Goal: Use online tool/utility: Utilize a website feature to perform a specific function

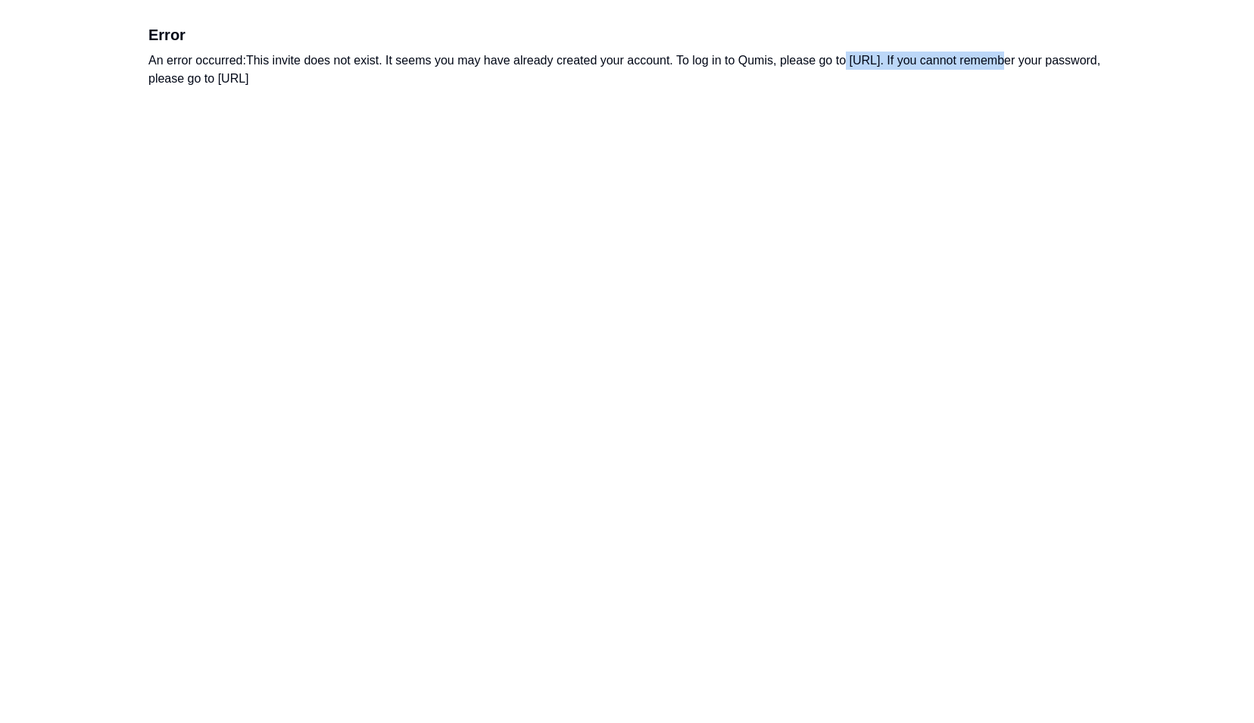
drag, startPoint x: 850, startPoint y: 59, endPoint x: 990, endPoint y: 58, distance: 140.1
click at [990, 58] on div "An error occurred: This invite does not exist. It seems you may have already cr…" at bounding box center [626, 69] width 957 height 36
drag, startPoint x: 990, startPoint y: 58, endPoint x: 843, endPoint y: 86, distance: 149.6
click at [843, 86] on div "An error occurred: This invite does not exist. It seems you may have already cr…" at bounding box center [626, 69] width 957 height 36
drag, startPoint x: 853, startPoint y: 62, endPoint x: 991, endPoint y: 61, distance: 137.8
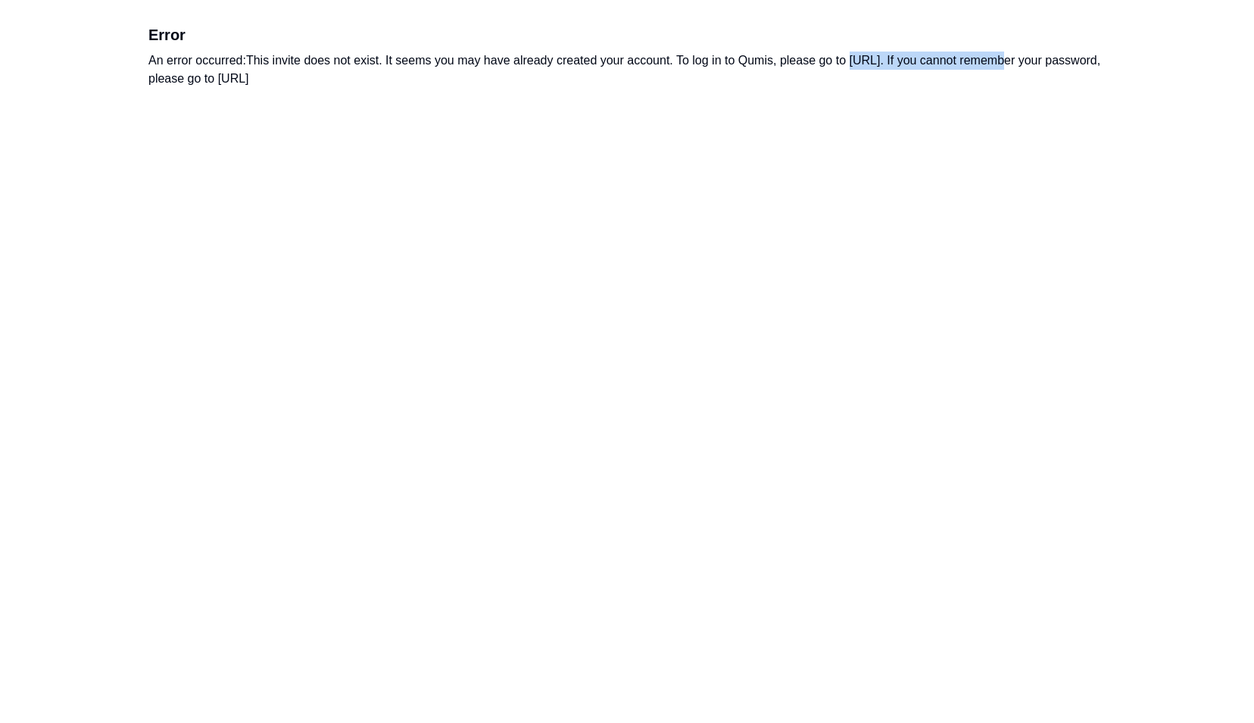
click at [991, 61] on div "An error occurred: This invite does not exist. It seems you may have already cr…" at bounding box center [626, 69] width 957 height 36
copy div "https://app.qumis.ai/log_in"
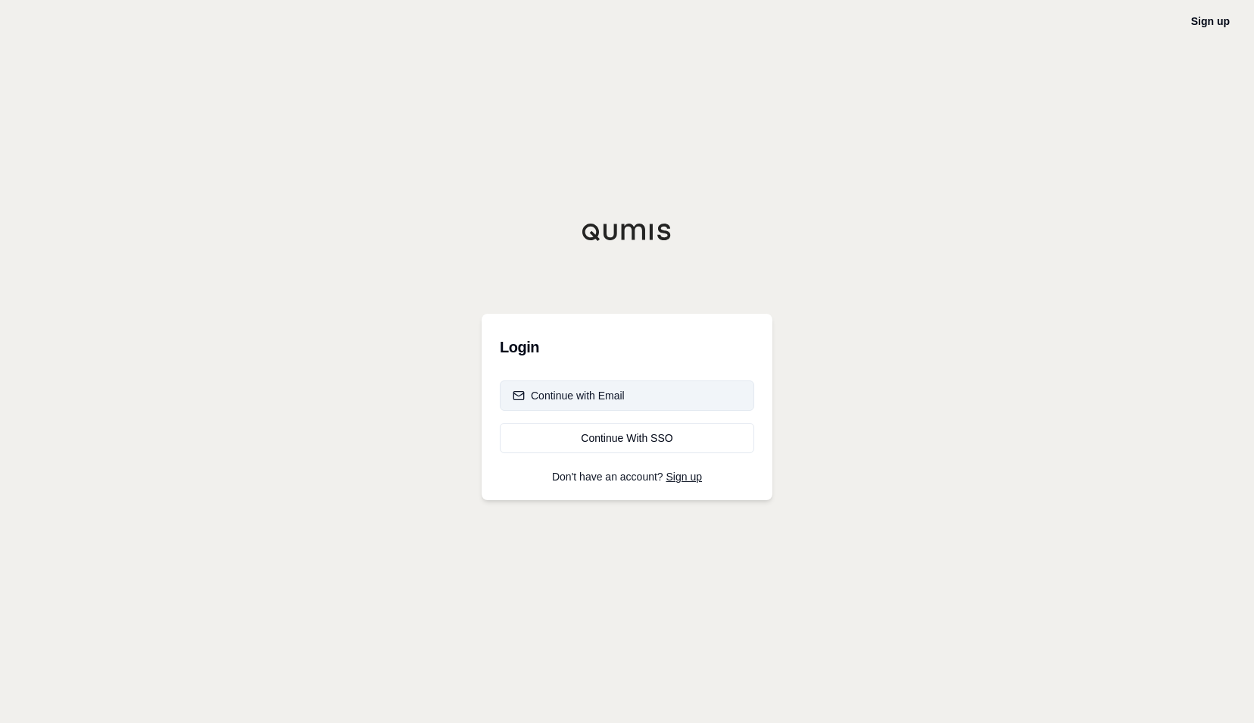
click at [591, 398] on div "Continue with Email" at bounding box center [569, 395] width 112 height 15
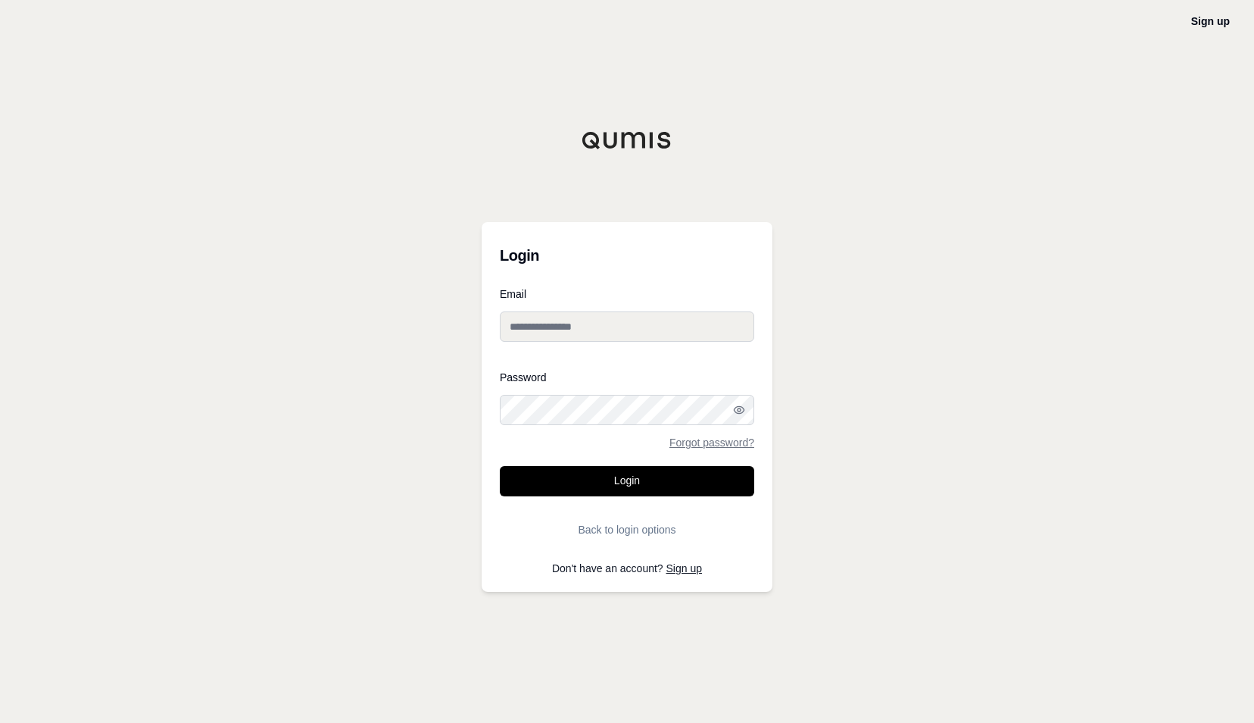
click at [568, 318] on input "Email" at bounding box center [627, 326] width 254 height 30
type input "**********"
click at [602, 526] on button "Back to login options" at bounding box center [627, 529] width 254 height 30
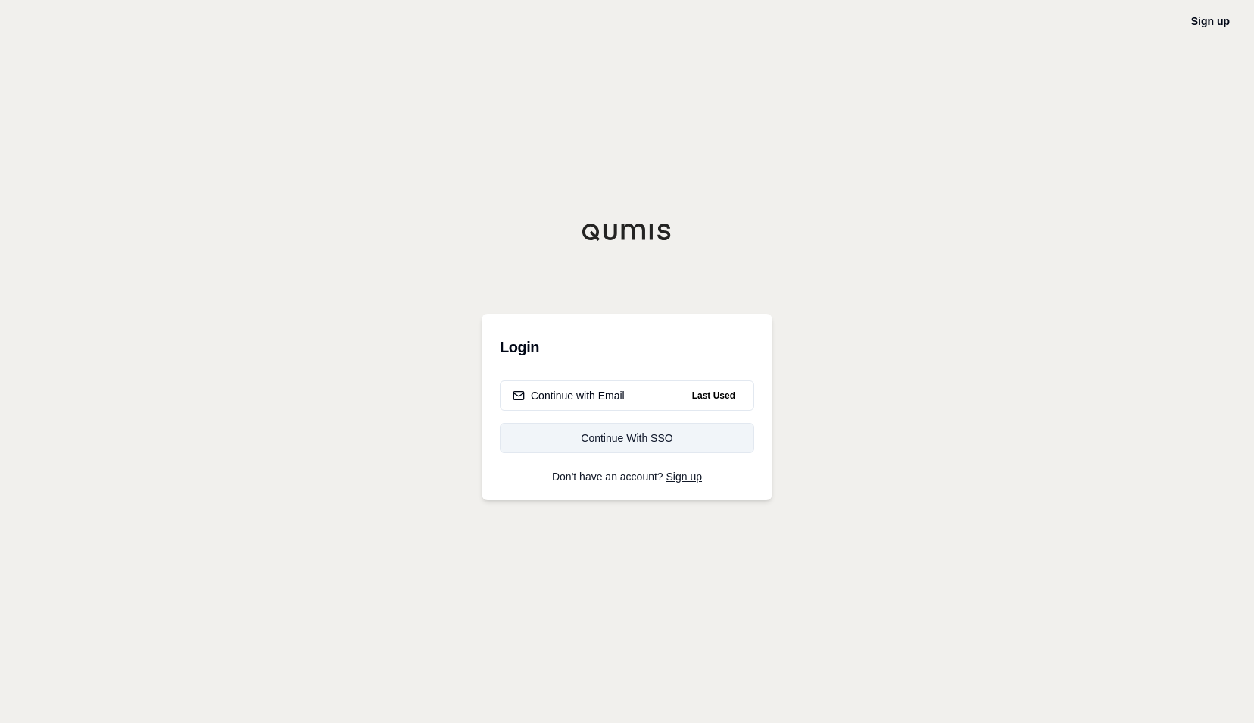
click at [603, 436] on div "Continue With SSO" at bounding box center [627, 437] width 229 height 15
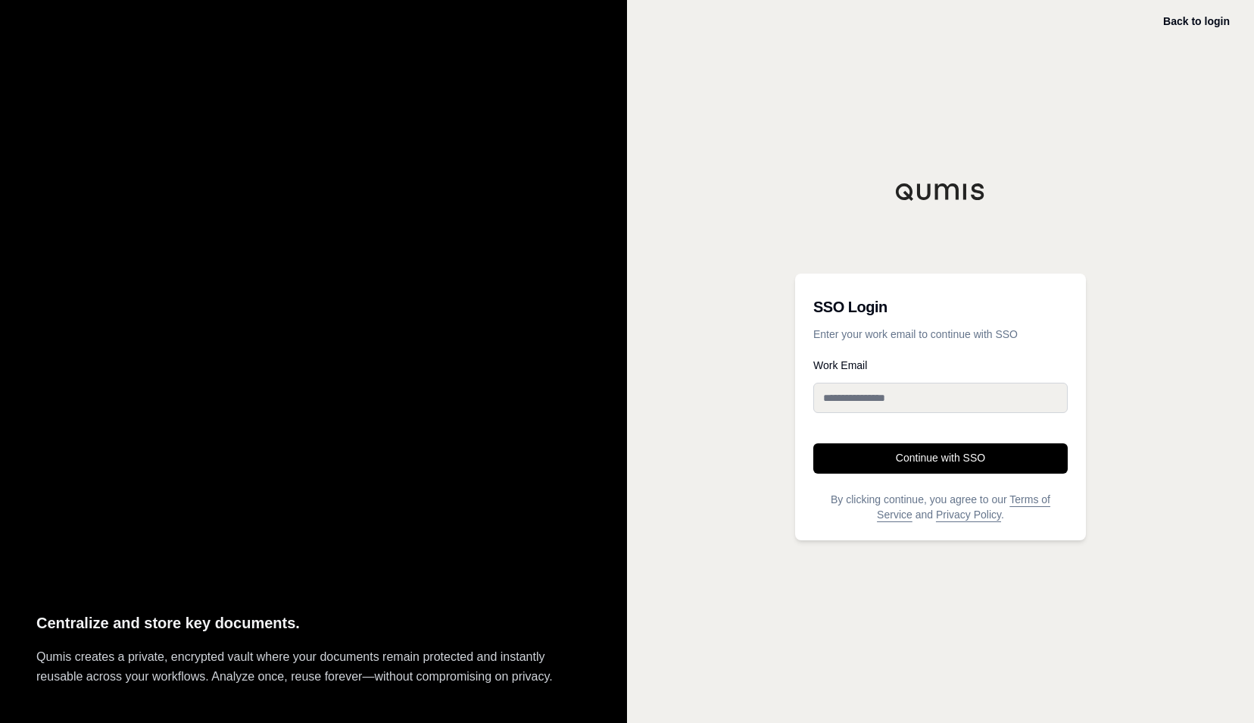
click at [892, 401] on input "Work Email" at bounding box center [940, 397] width 254 height 30
type input "**********"
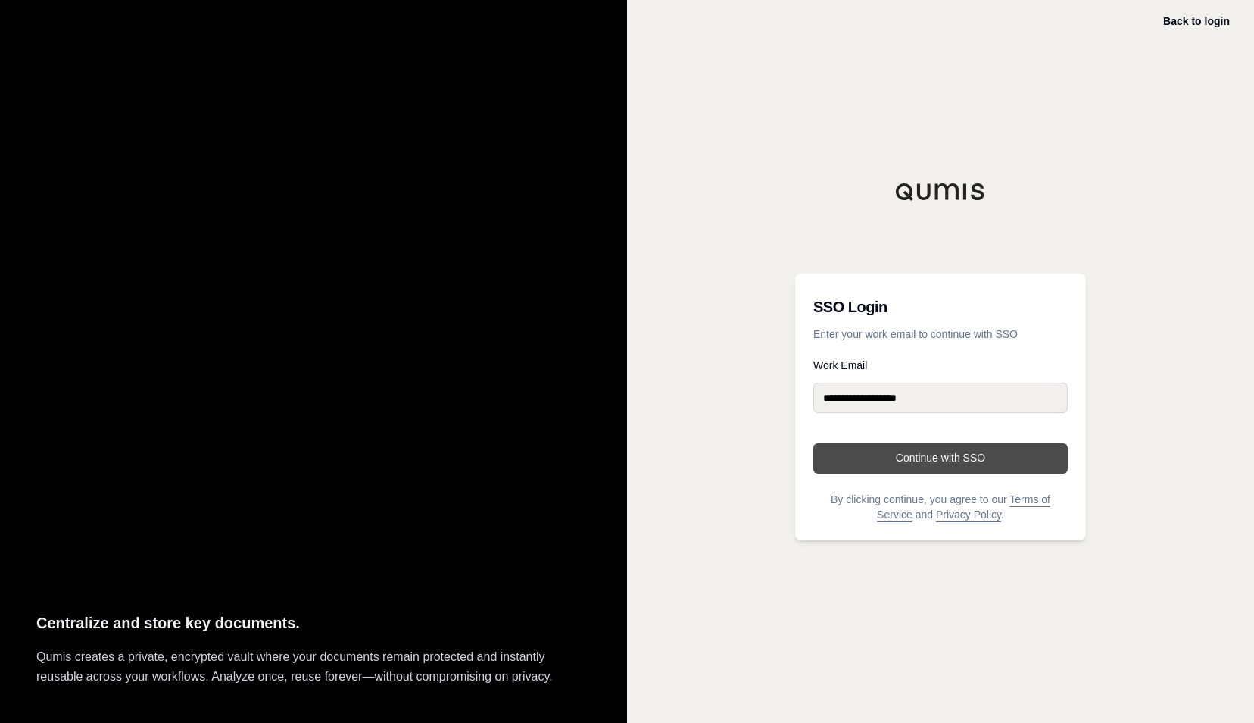
click at [881, 460] on button "Continue with SSO" at bounding box center [940, 458] width 254 height 30
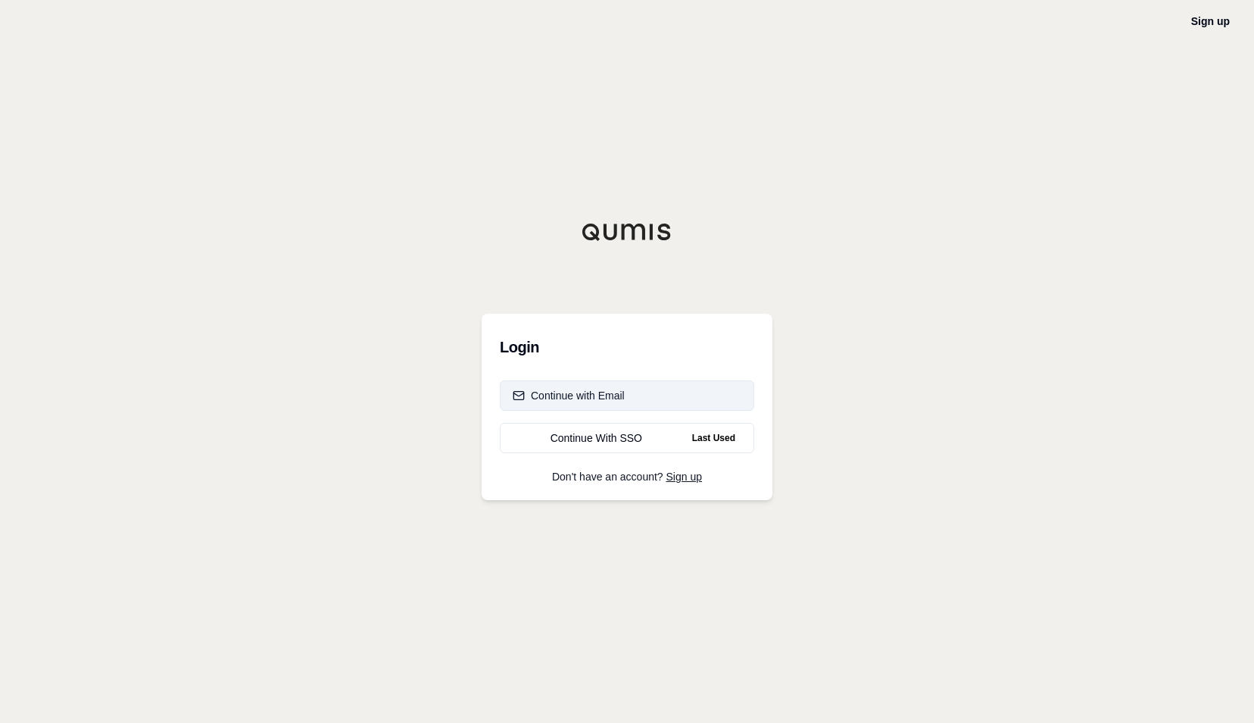
click at [575, 395] on div "Continue with Email" at bounding box center [569, 395] width 112 height 15
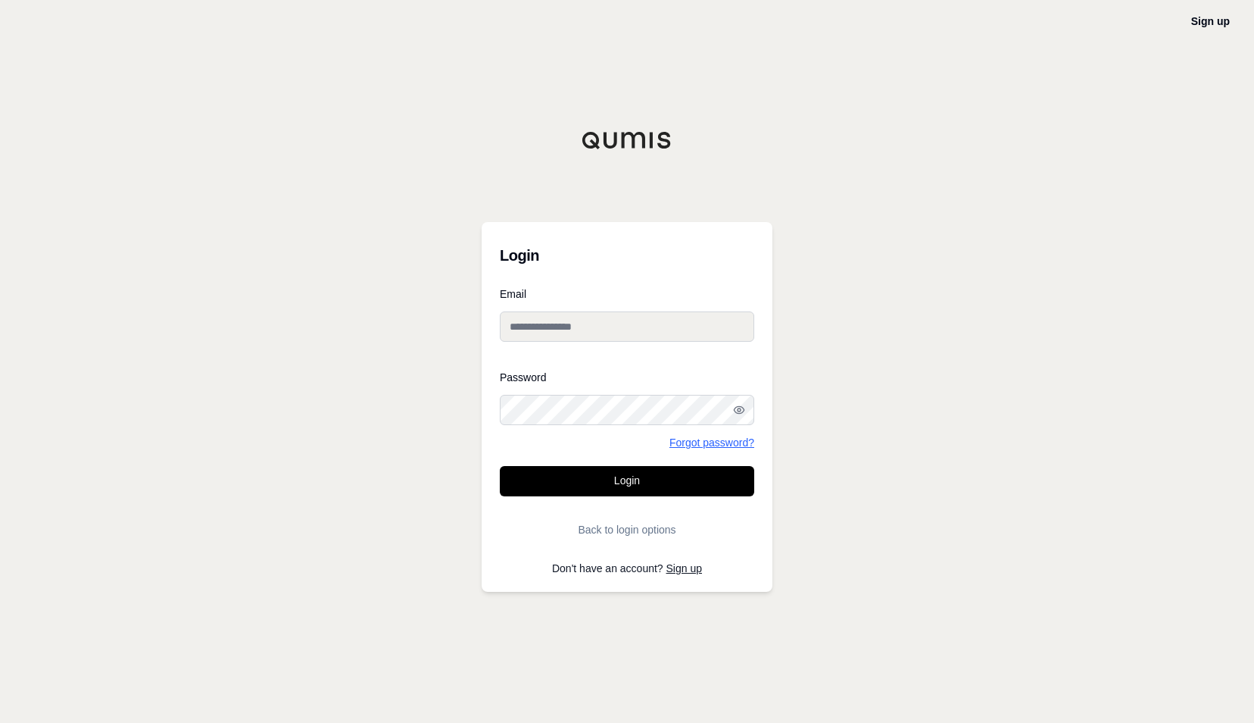
click at [718, 442] on link "Forgot password?" at bounding box center [711, 442] width 85 height 11
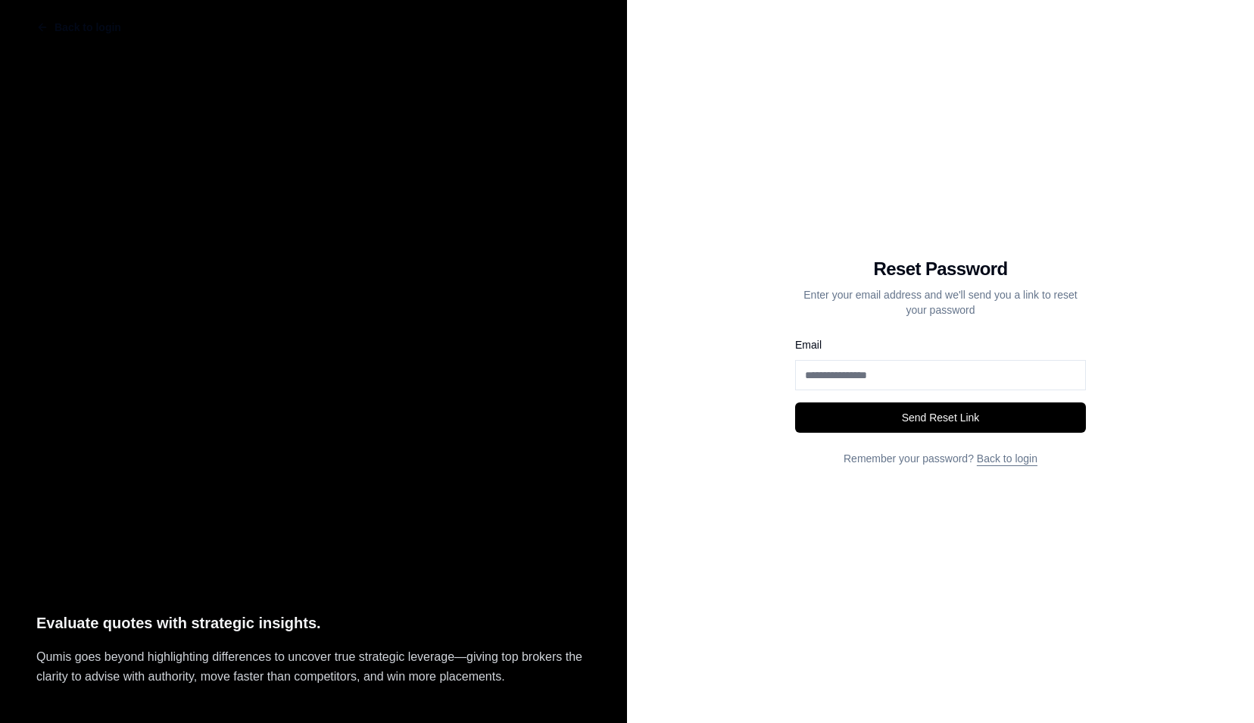
click at [841, 371] on input "Email" at bounding box center [940, 375] width 291 height 30
type input "**********"
click at [869, 417] on button "Send Reset Link" at bounding box center [940, 417] width 291 height 30
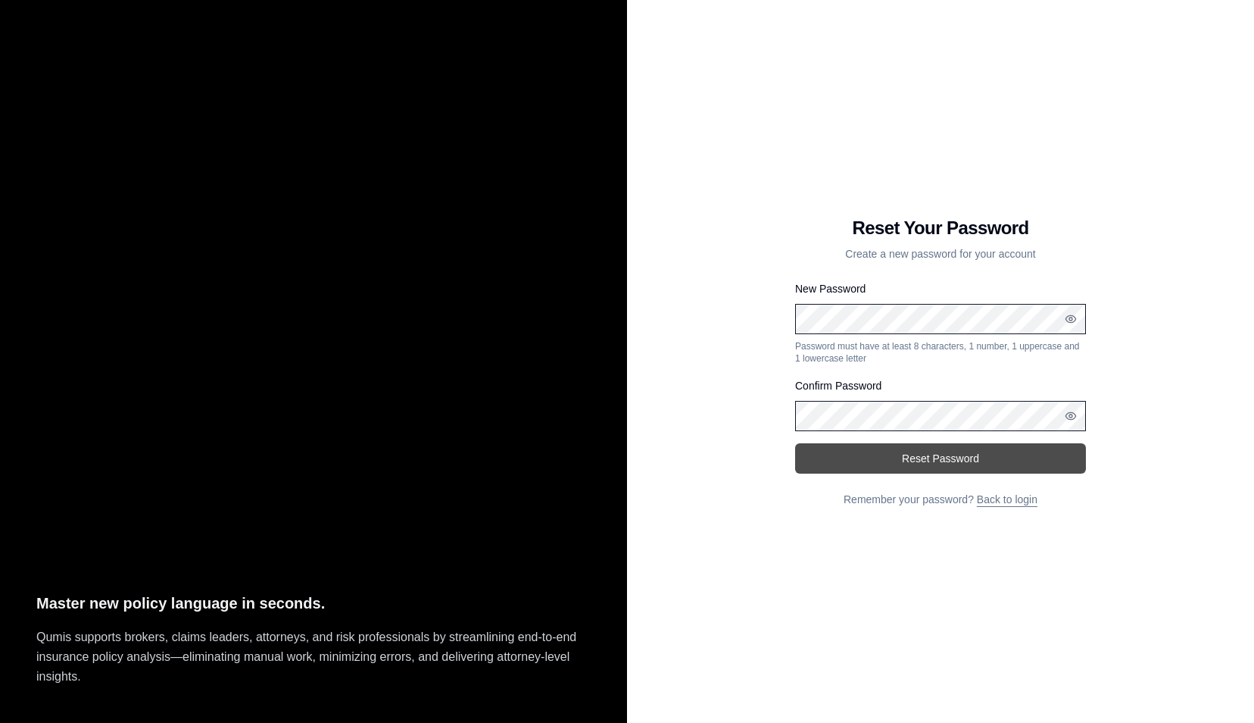
click at [930, 456] on button "Reset Password" at bounding box center [940, 458] width 291 height 30
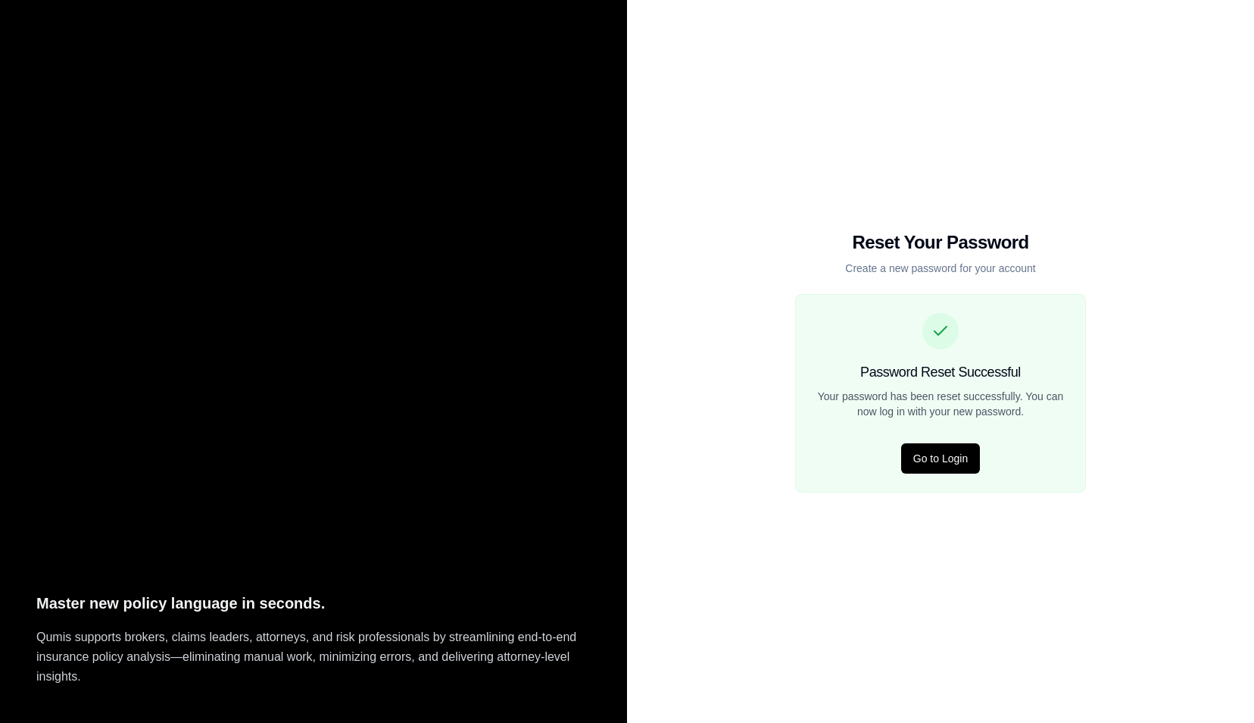
click at [930, 456] on button "Go to Login" at bounding box center [940, 458] width 79 height 30
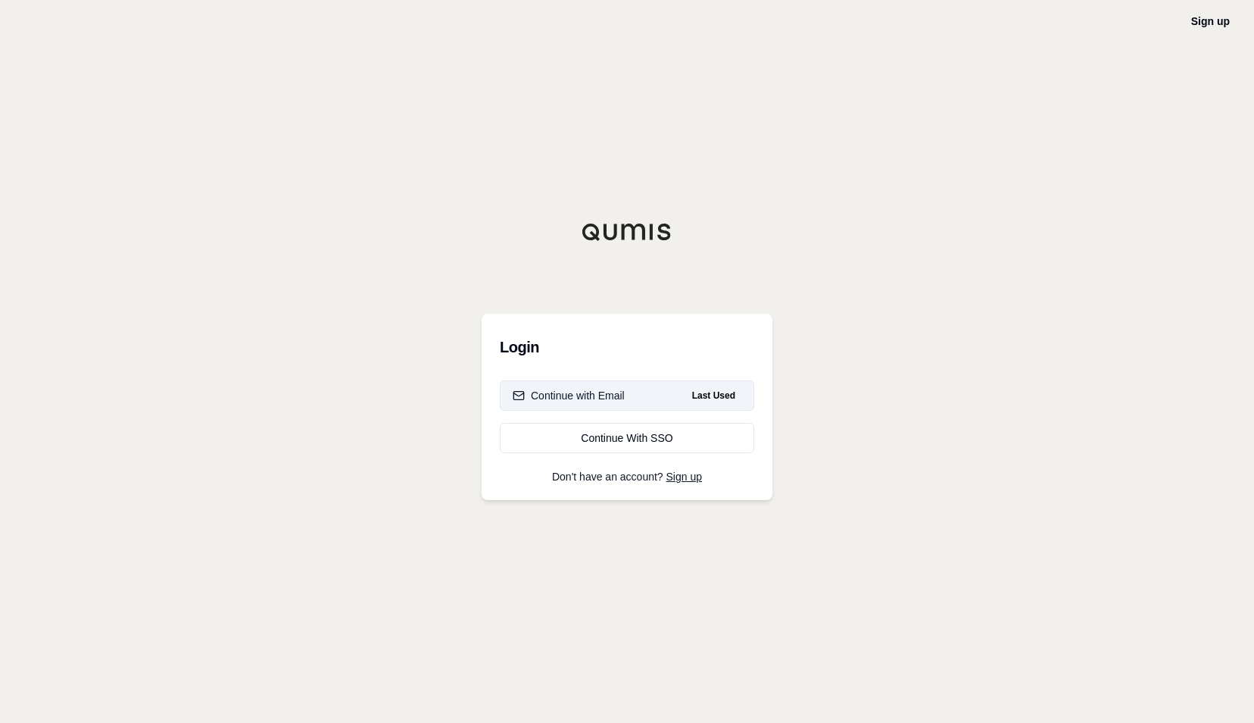
click at [615, 400] on div "Continue with Email" at bounding box center [569, 395] width 112 height 15
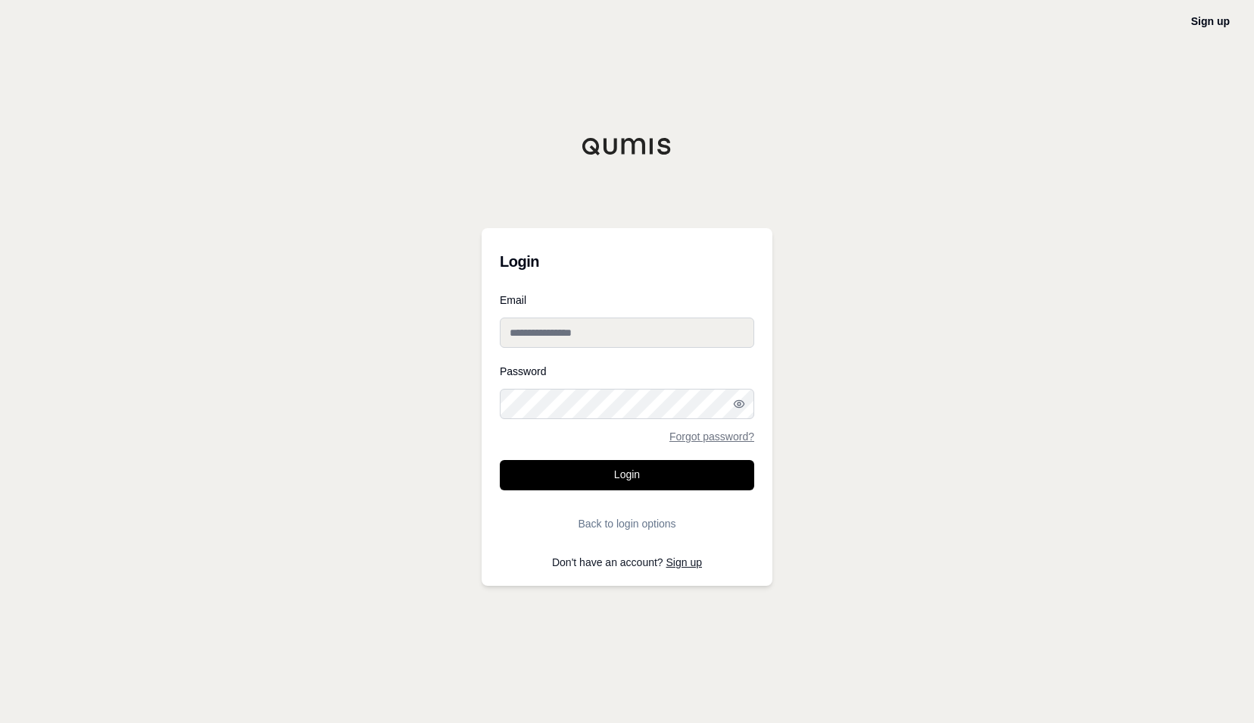
click at [558, 334] on input "Email" at bounding box center [627, 332] width 254 height 30
type input "**********"
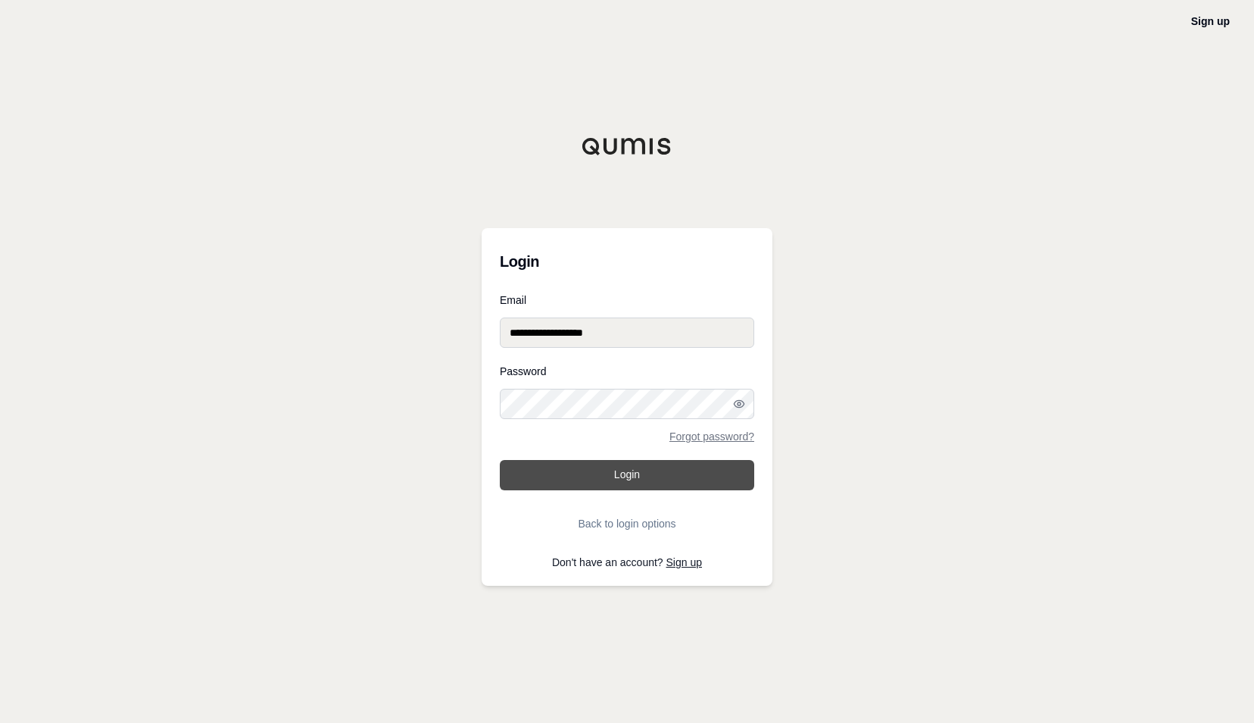
click at [589, 477] on button "Login" at bounding box center [627, 475] width 254 height 30
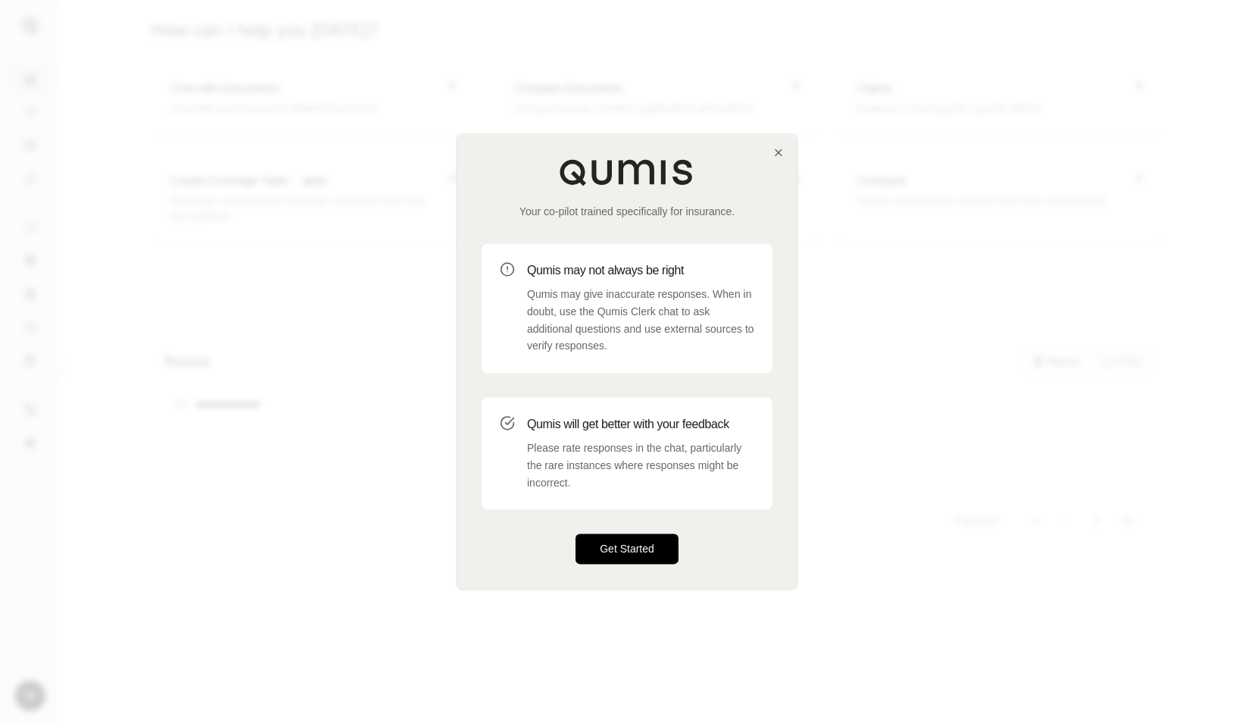
click at [618, 548] on button "Get Started" at bounding box center [627, 549] width 103 height 30
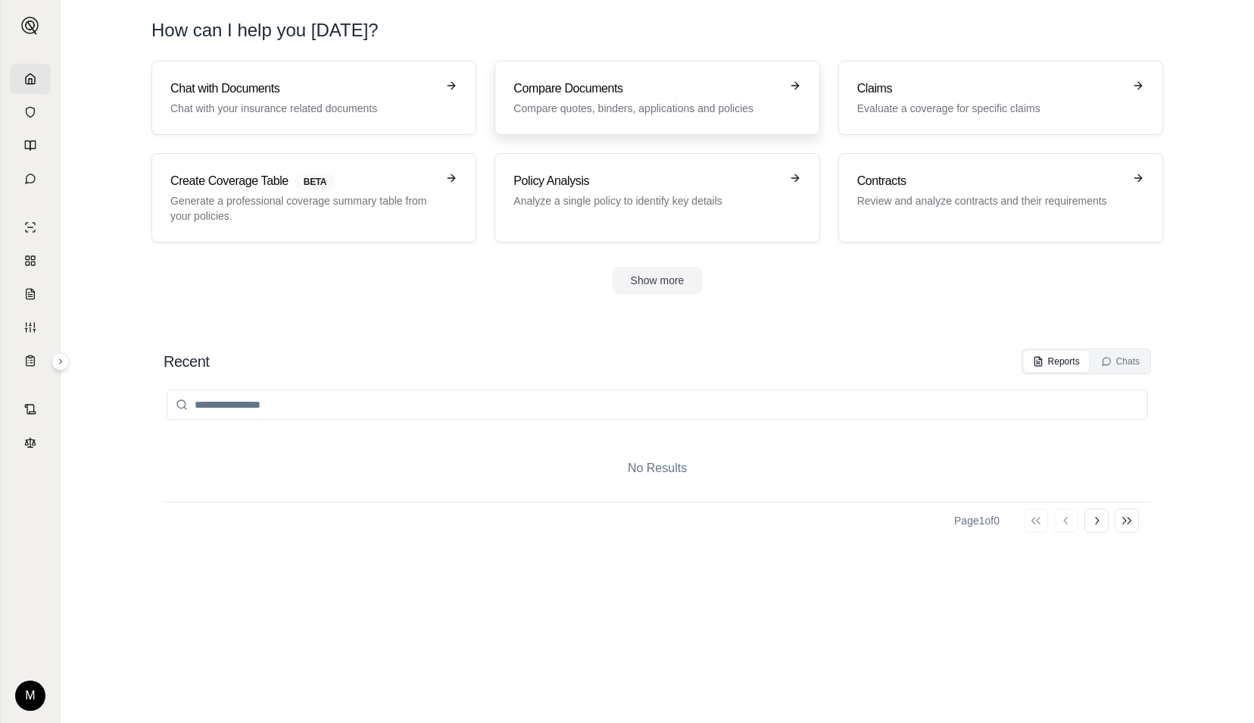
click at [689, 106] on p "Compare quotes, binders, applications and policies" at bounding box center [646, 108] width 266 height 15
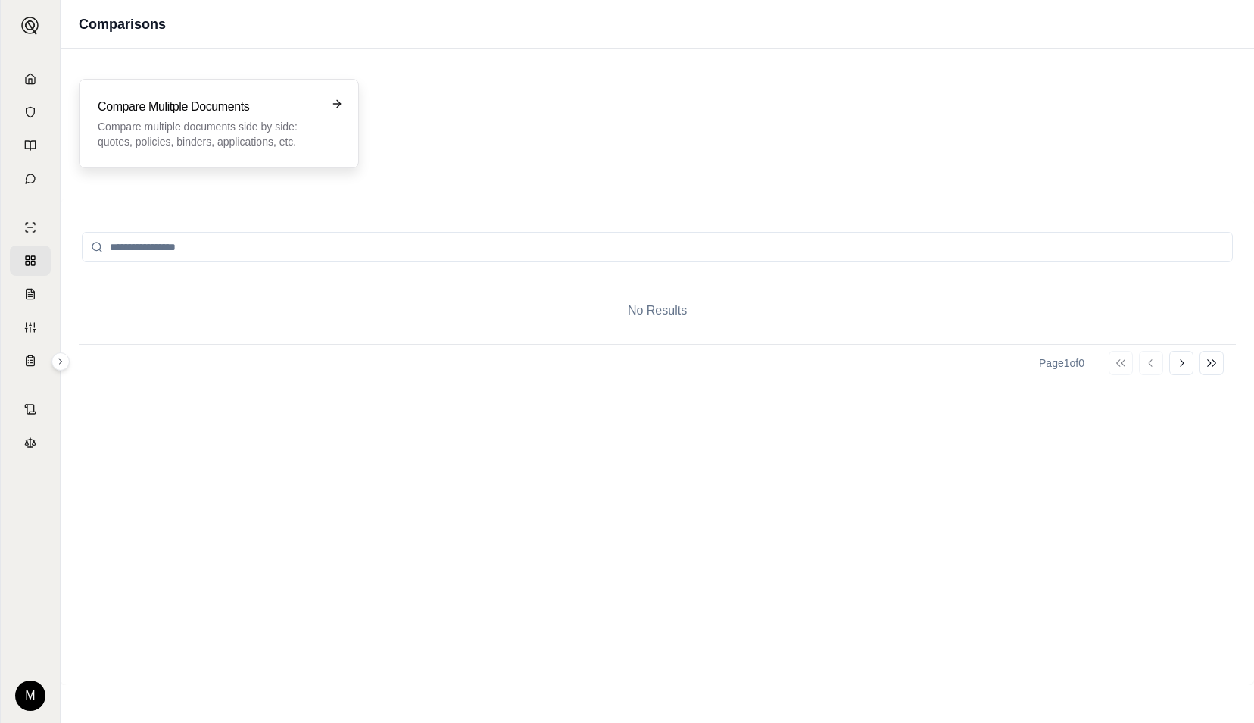
click at [332, 107] on icon at bounding box center [337, 104] width 12 height 12
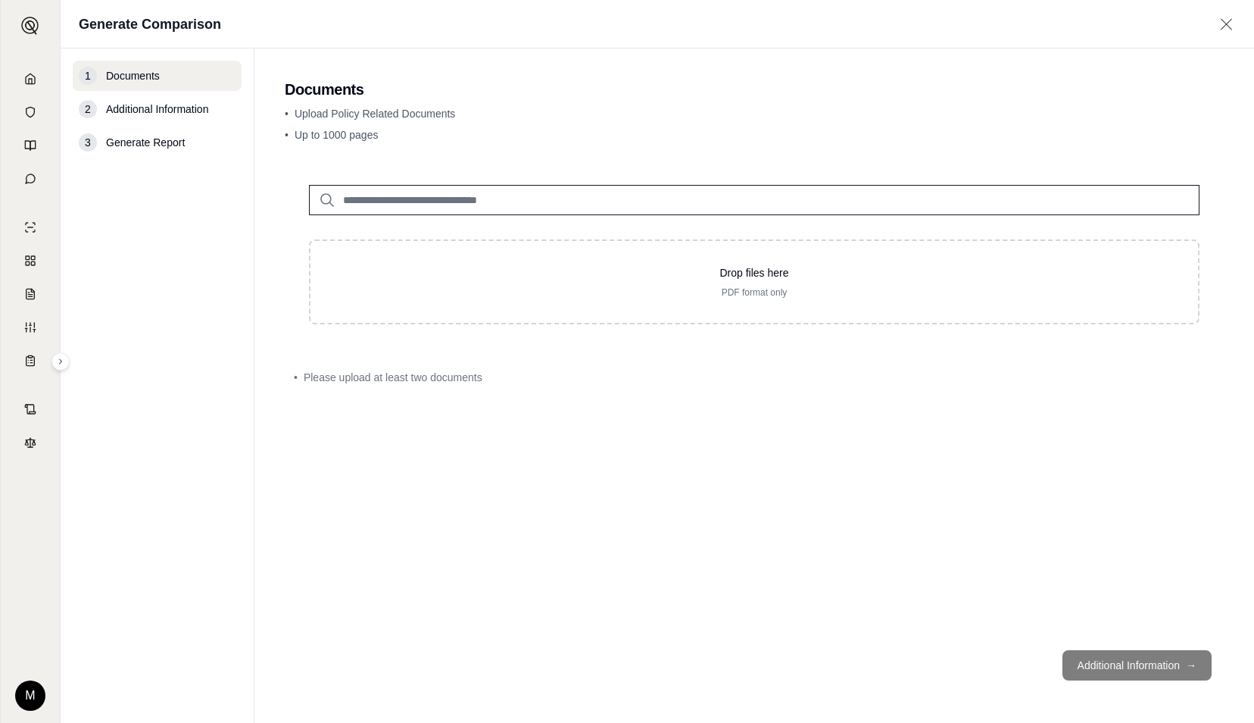
click at [382, 195] on input "search" at bounding box center [754, 200] width 891 height 30
click at [329, 201] on icon at bounding box center [327, 200] width 18 height 18
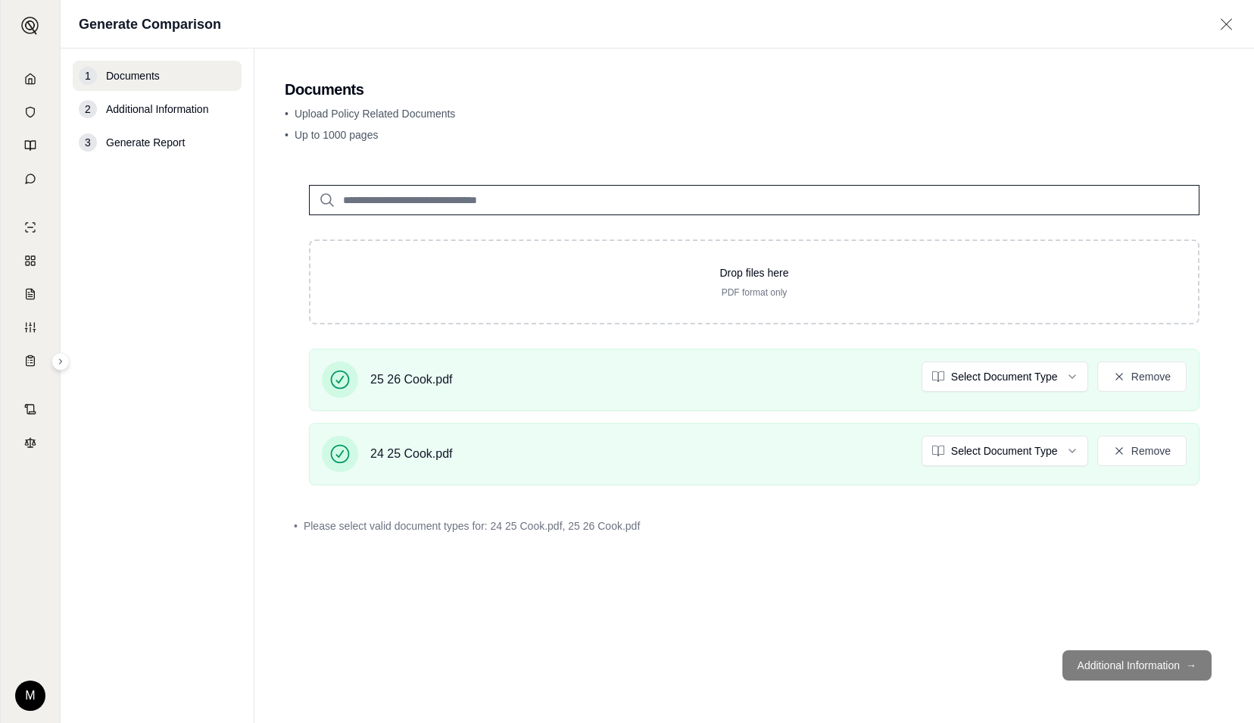
click at [1136, 657] on footer "Additional Information →" at bounding box center [754, 665] width 939 height 55
click at [1008, 374] on html "M Generate Comparison 1 Documents 2 Additional Information 3 Generate Report Do…" at bounding box center [627, 361] width 1254 height 723
click at [972, 445] on html "Document type updated successfully M Generate Comparison 1 Documents 2 Addition…" at bounding box center [627, 361] width 1254 height 723
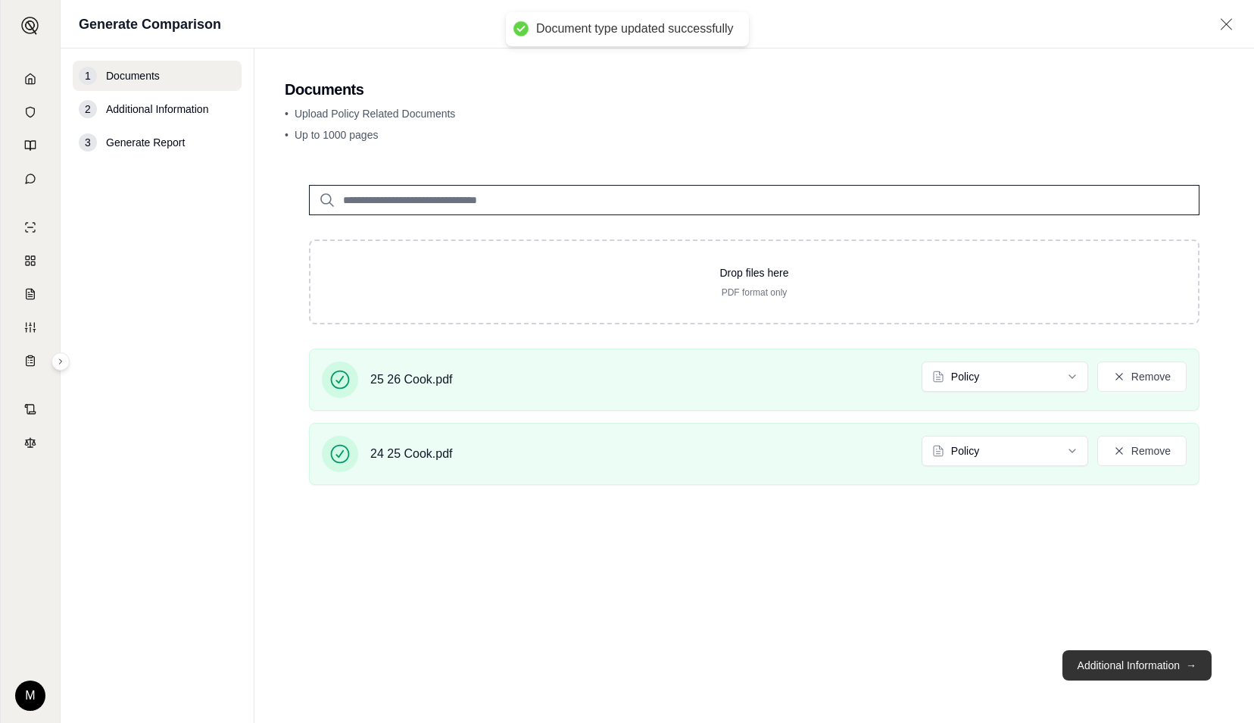
click at [1138, 651] on button "Additional Information →" at bounding box center [1137, 665] width 149 height 30
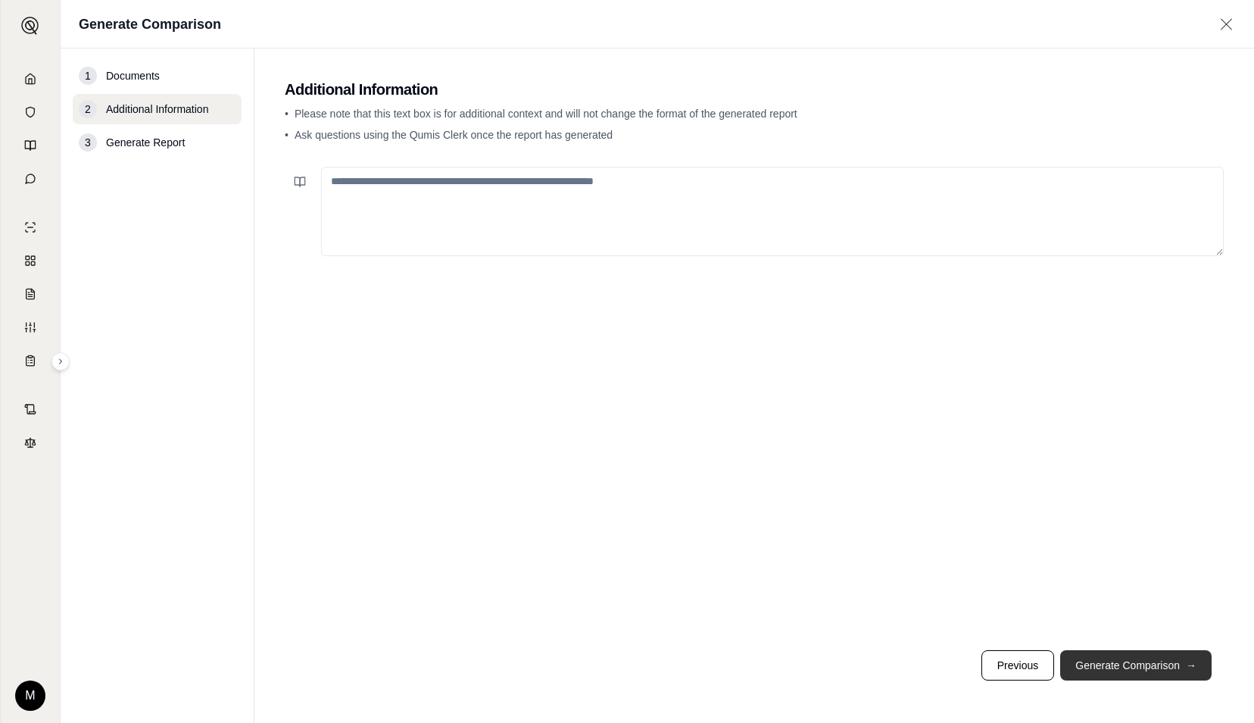
click at [1102, 671] on button "Generate Comparison →" at bounding box center [1135, 665] width 151 height 30
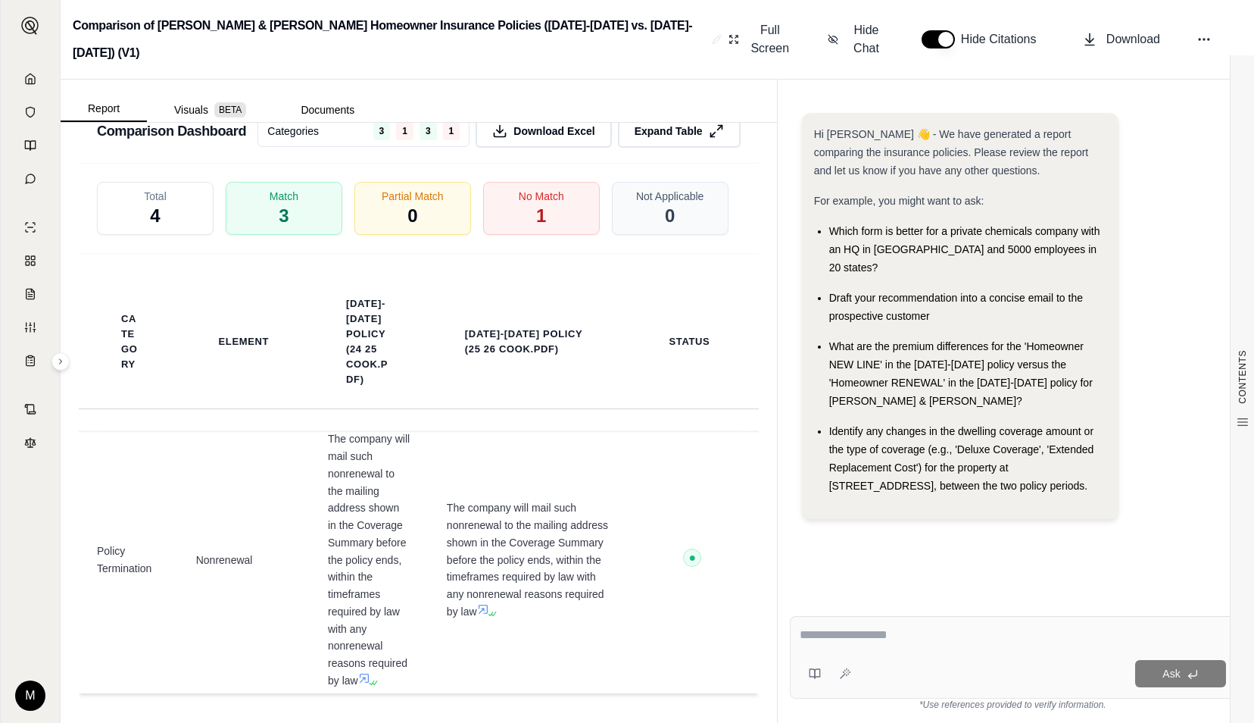
scroll to position [352, 0]
click at [656, 139] on span "Expand Table" at bounding box center [667, 131] width 71 height 16
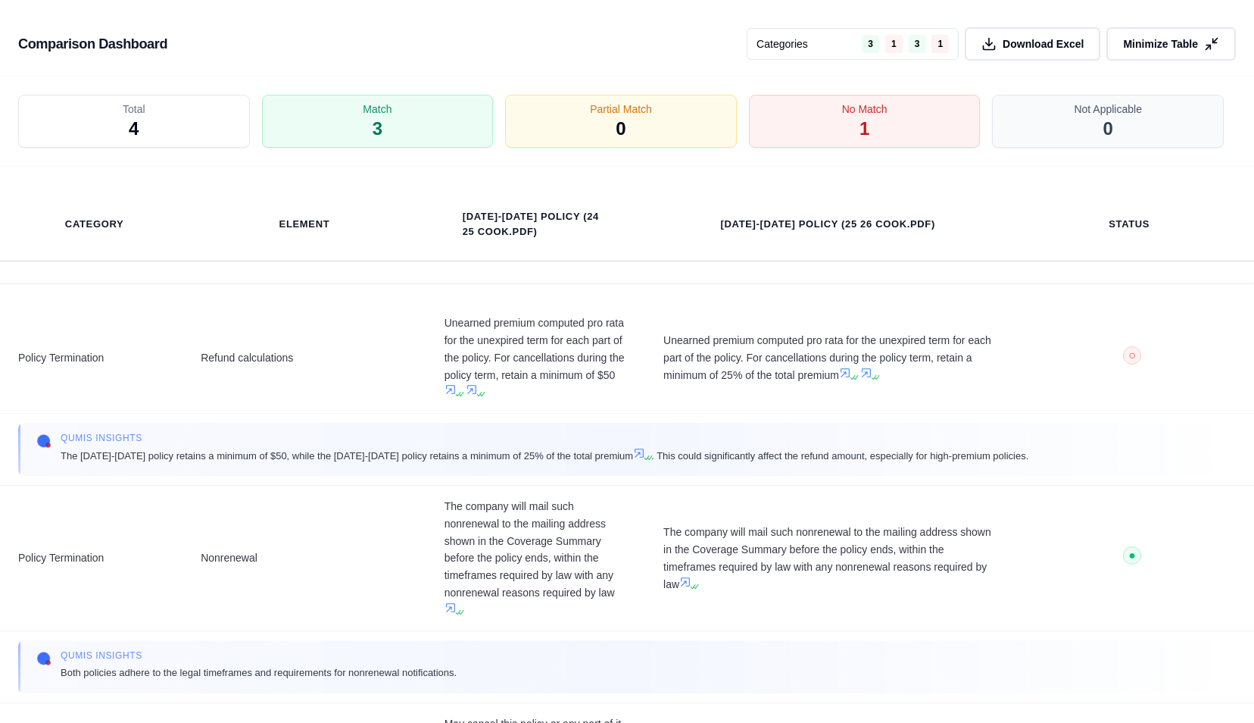
scroll to position [0, 0]
click at [195, 108] on div "Total 4" at bounding box center [134, 121] width 232 height 53
click at [788, 115] on div "No Match 1" at bounding box center [864, 122] width 243 height 56
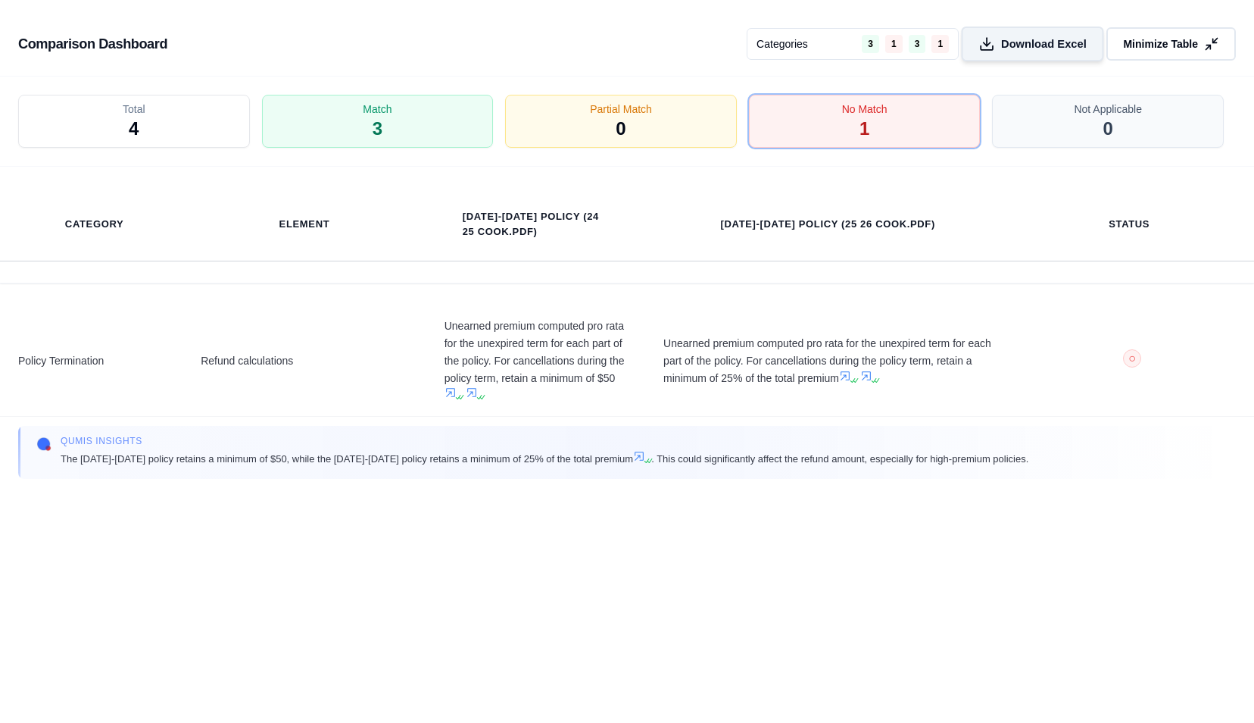
click at [1032, 42] on span "Download Excel" at bounding box center [1044, 44] width 86 height 16
